Goal: Find specific page/section

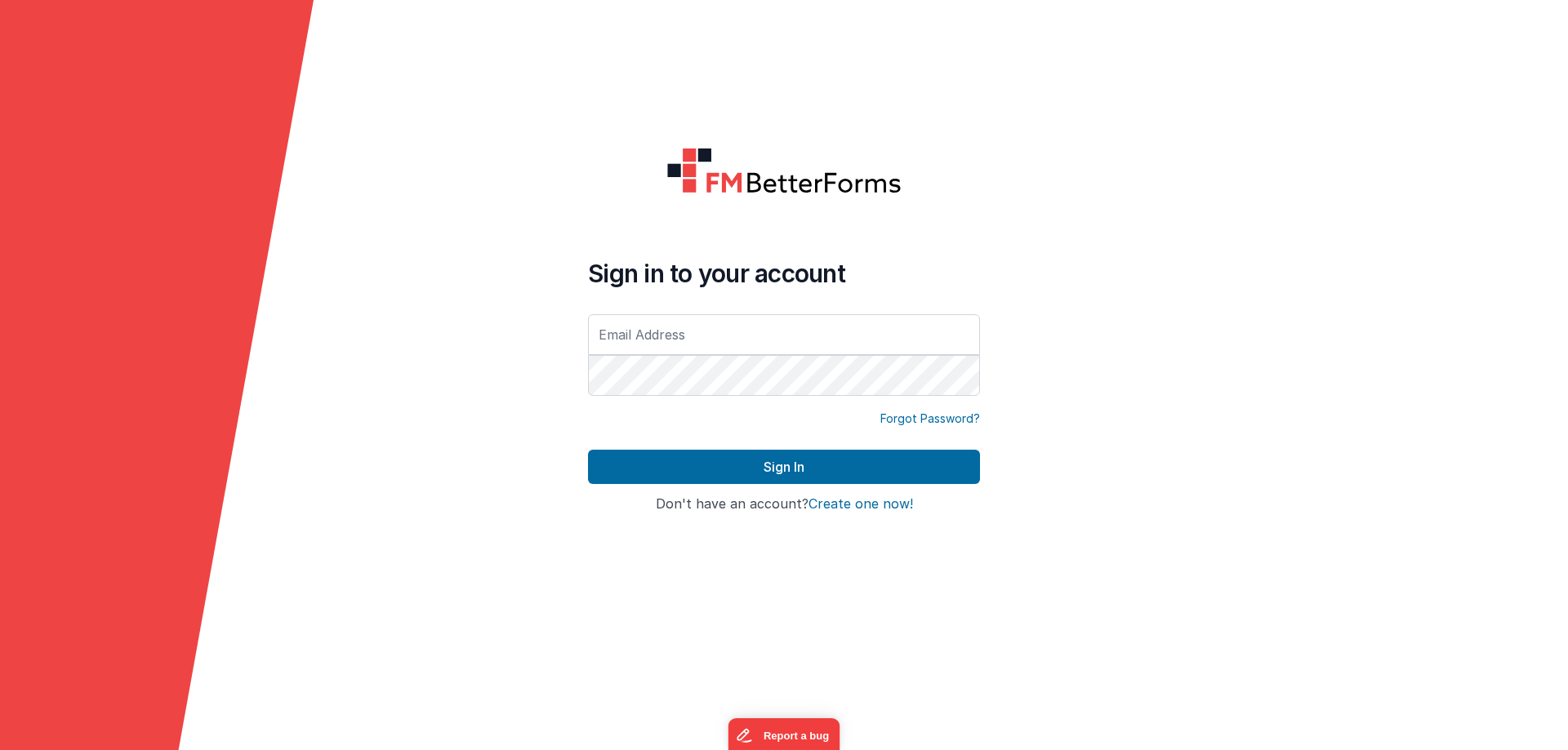
type input "[EMAIL_ADDRESS][DOMAIN_NAME]"
click at [771, 449] on div "Forgot Password?" at bounding box center [784, 430] width 392 height 39
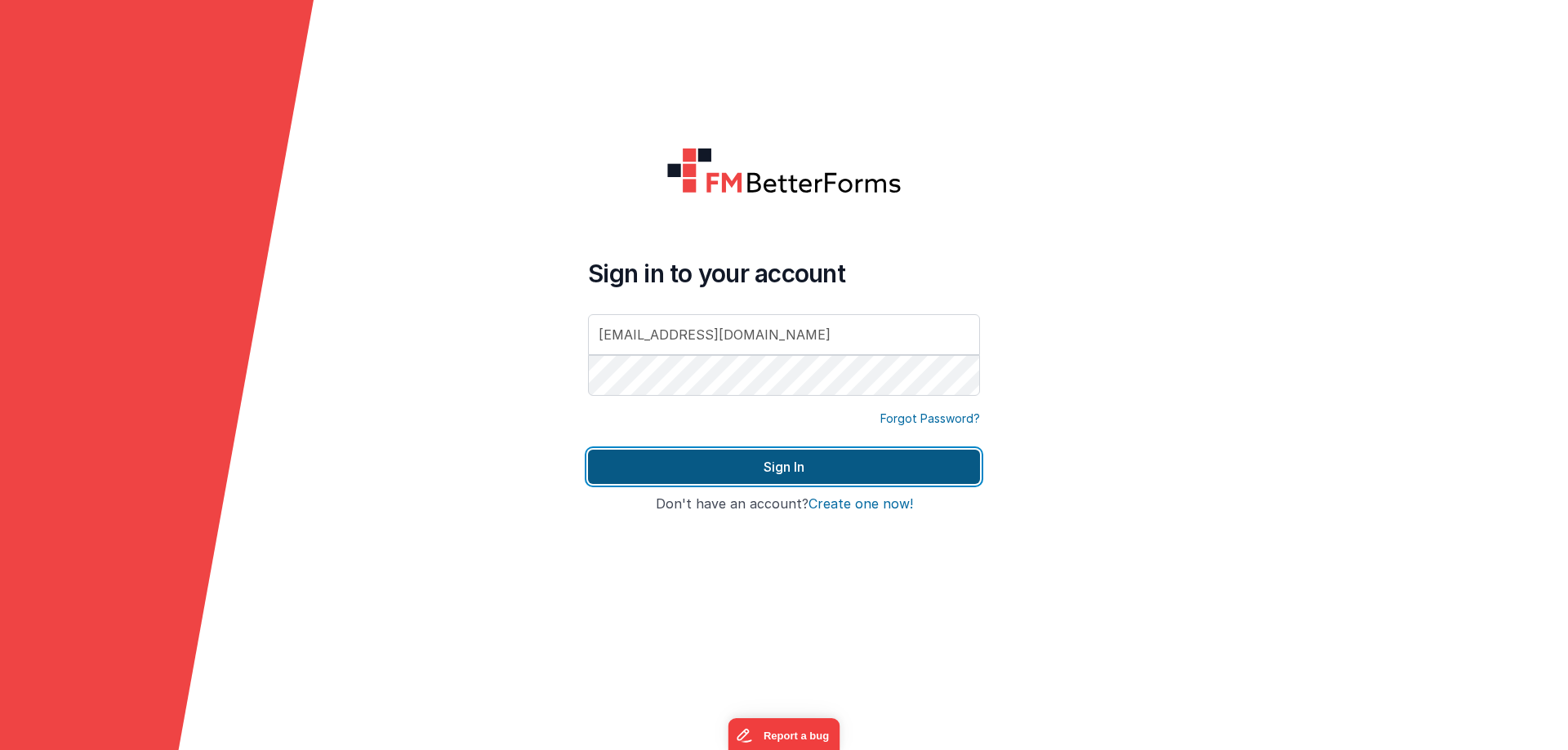
click at [773, 458] on button "Sign In" at bounding box center [784, 466] width 392 height 34
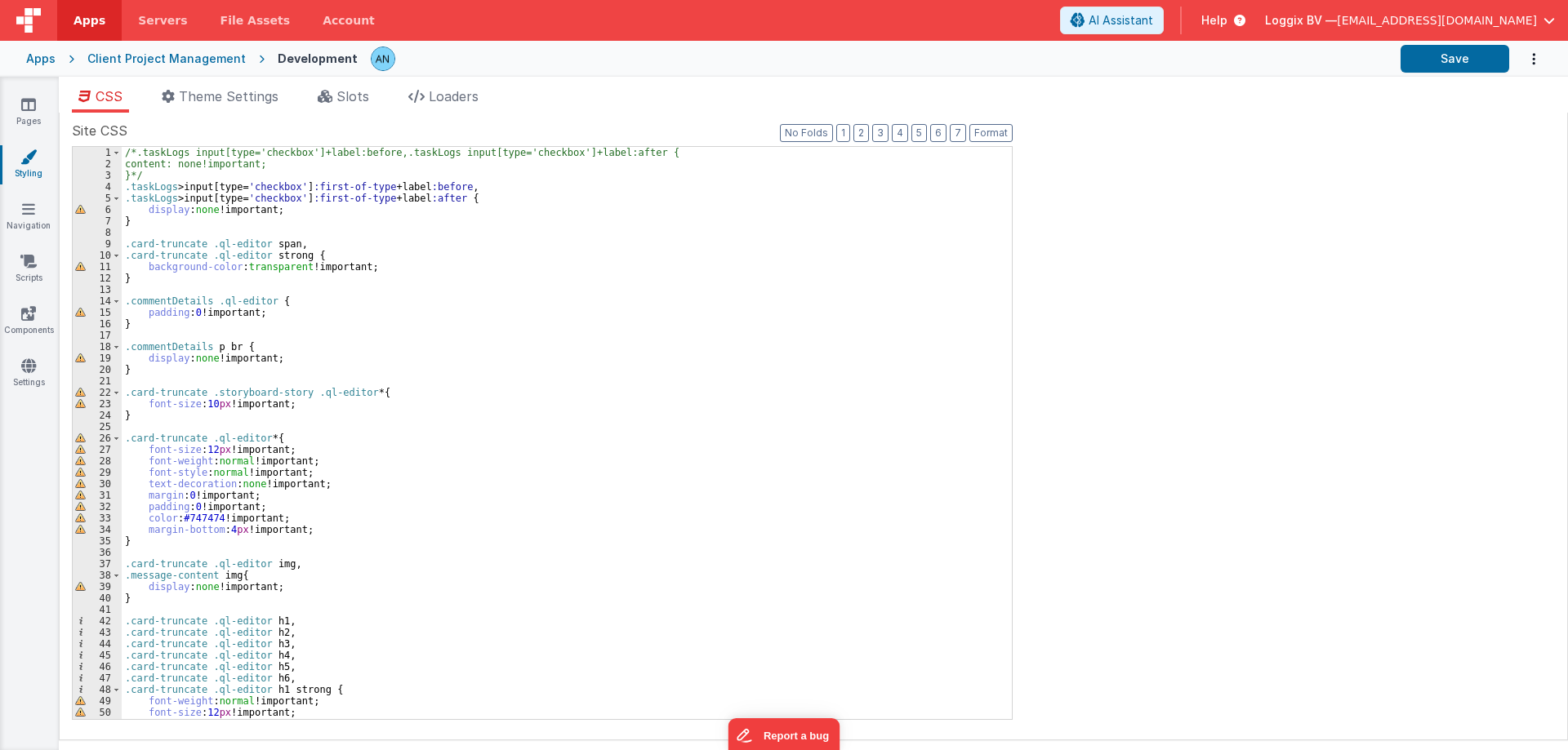
drag, startPoint x: 38, startPoint y: 112, endPoint x: 98, endPoint y: 27, distance: 104.0
click at [38, 111] on link "Pages" at bounding box center [28, 112] width 59 height 33
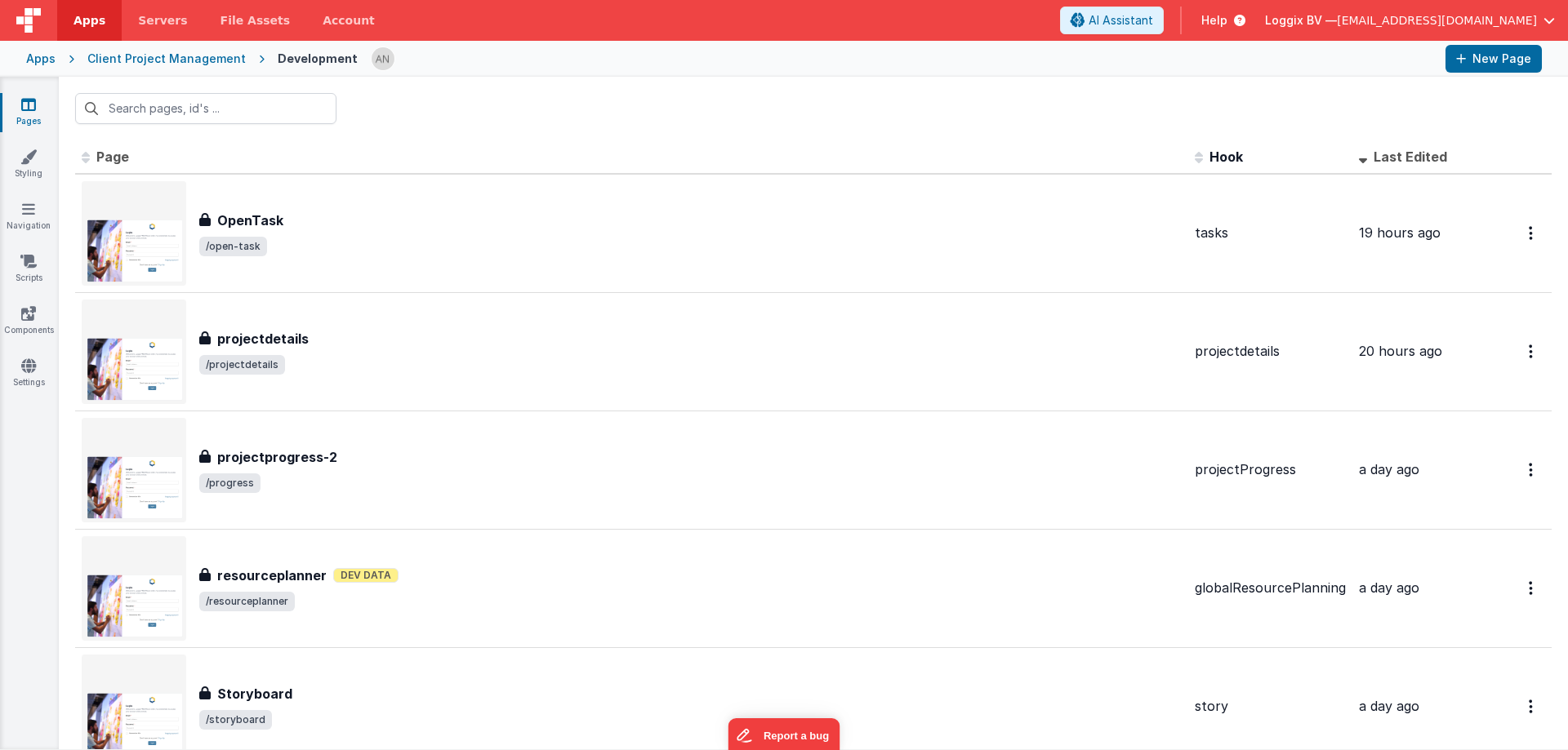
click at [27, 102] on icon at bounding box center [28, 104] width 15 height 16
